Goal: Submit feedback/report problem

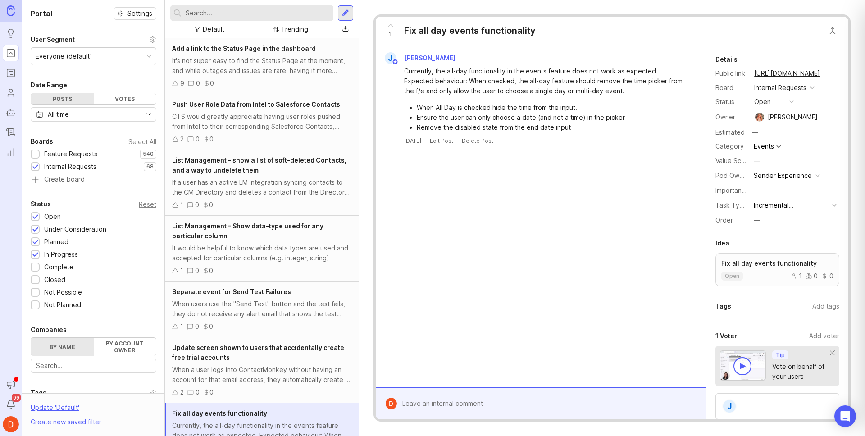
scroll to position [23, 0]
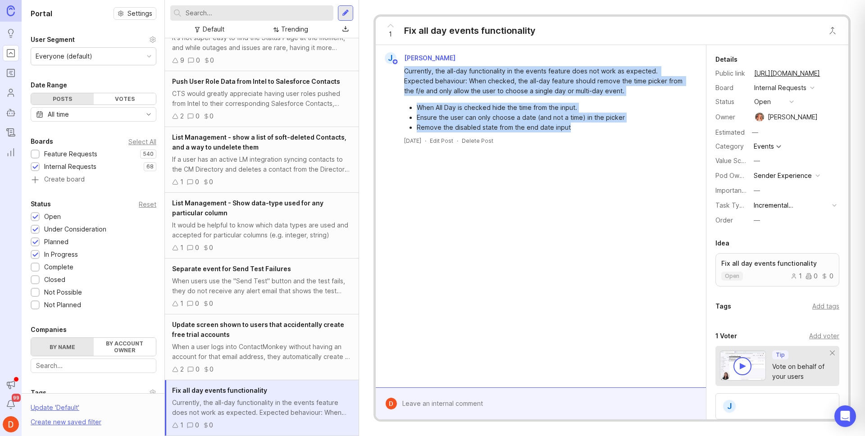
drag, startPoint x: 404, startPoint y: 72, endPoint x: 577, endPoint y: 127, distance: 181.8
click at [577, 127] on div "Currently, the all-day functionality in the events feature does not work as exp…" at bounding box center [546, 99] width 284 height 66
copy div "Currently, the all-day functionality in the events feature does not work as exp…"
drag, startPoint x: 404, startPoint y: 70, endPoint x: 597, endPoint y: 92, distance: 194.4
click at [597, 92] on div "Currently, the all-day functionality in the events feature does not work as exp…" at bounding box center [546, 81] width 284 height 30
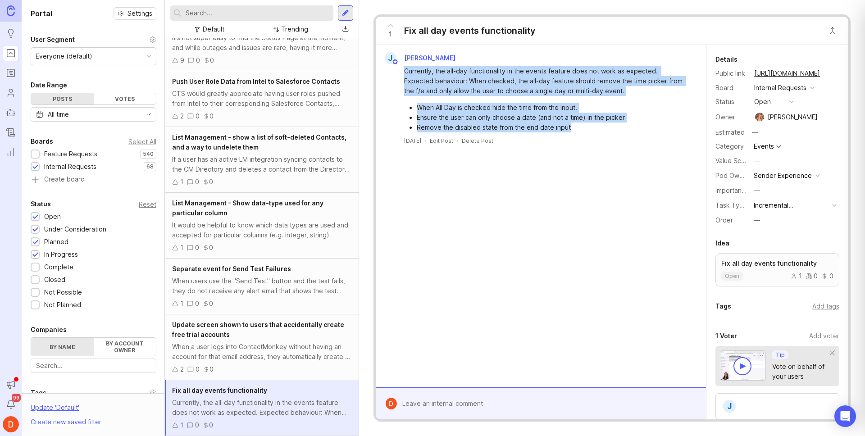
drag, startPoint x: 575, startPoint y: 129, endPoint x: 404, endPoint y: 72, distance: 180.4
click at [404, 72] on div "Currently, the all-day functionality in the events feature does not work as exp…" at bounding box center [546, 99] width 284 height 66
copy div "Currently, the all-day functionality in the events feature does not work as exp…"
click at [480, 122] on li "Ensure the user can only choose a date (and not a time) in the picker" at bounding box center [551, 118] width 271 height 10
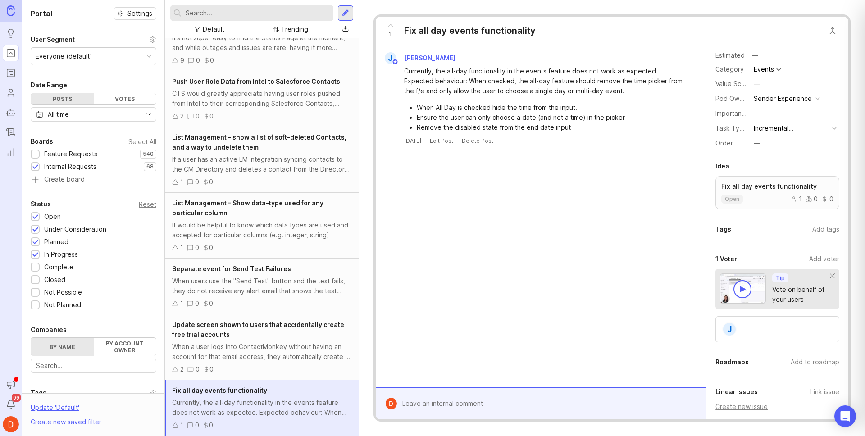
scroll to position [0, 0]
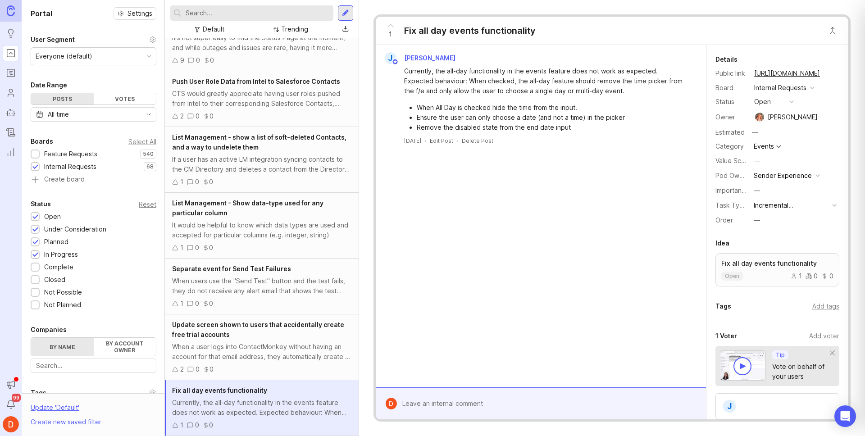
click at [783, 100] on button "open" at bounding box center [773, 102] width 45 height 12
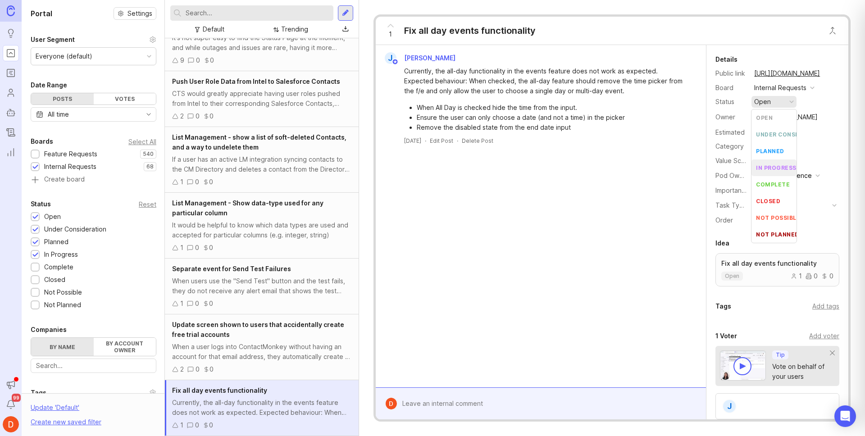
click at [565, 223] on div "J [PERSON_NAME] Currently, the all-day functionality in the events feature does…" at bounding box center [541, 216] width 330 height 342
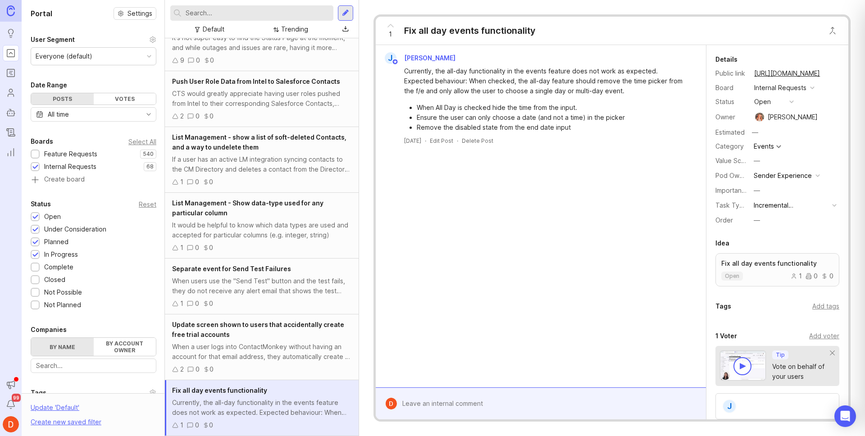
click at [493, 139] on div "Delete Post" at bounding box center [478, 141] width 32 height 8
click at [498, 403] on div at bounding box center [547, 403] width 301 height 17
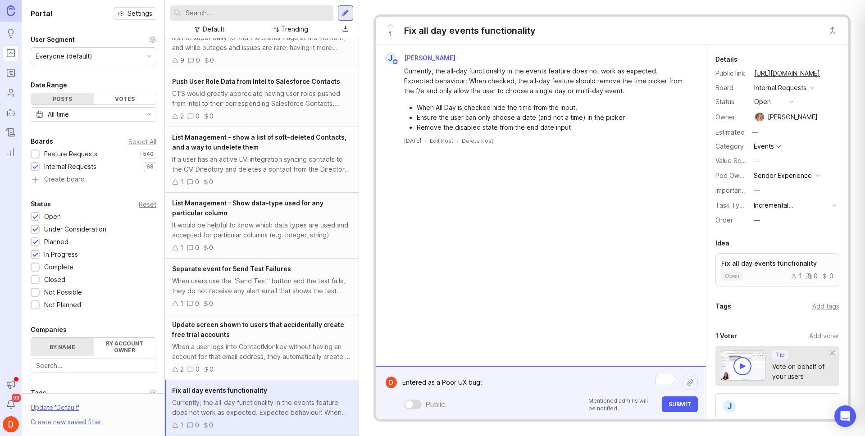
paste textarea "[URL][DOMAIN_NAME]"
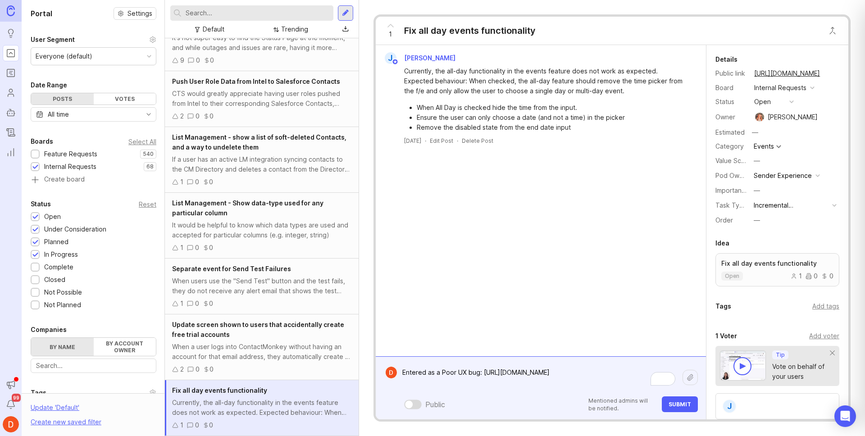
type textarea "Entered as a Poor UX bug: [URL][DOMAIN_NAME]"
click at [685, 403] on span "Submit" at bounding box center [679, 404] width 23 height 7
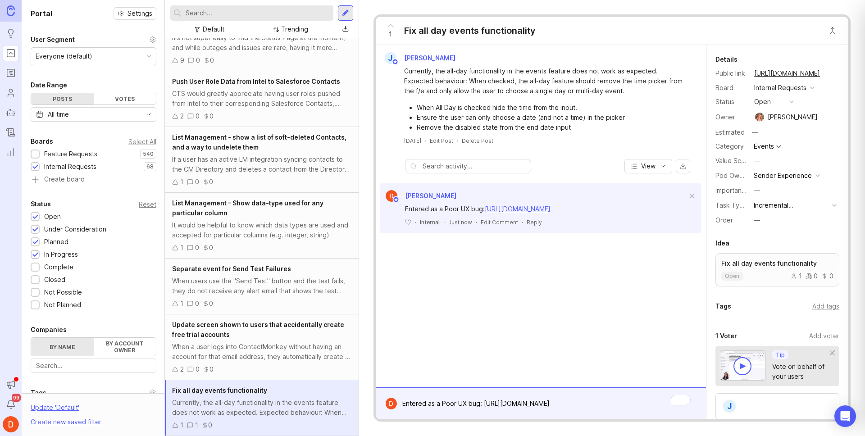
click at [487, 141] on div "Delete Post" at bounding box center [478, 141] width 32 height 8
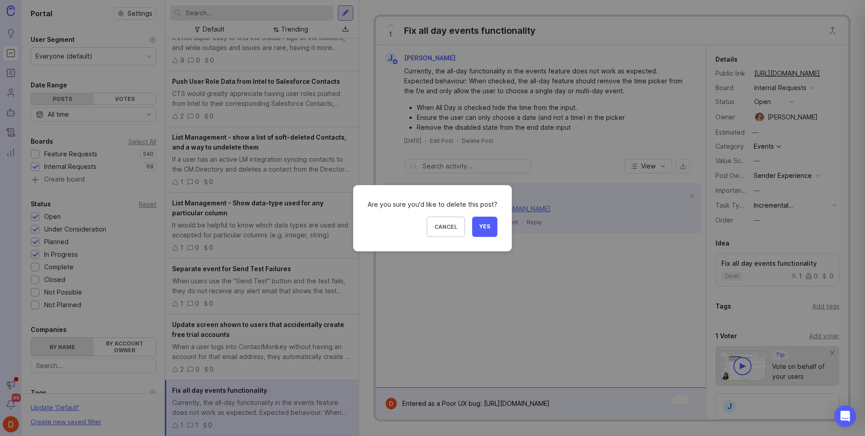
click at [488, 226] on span "Yes" at bounding box center [484, 227] width 11 height 8
